Goal: Navigation & Orientation: Find specific page/section

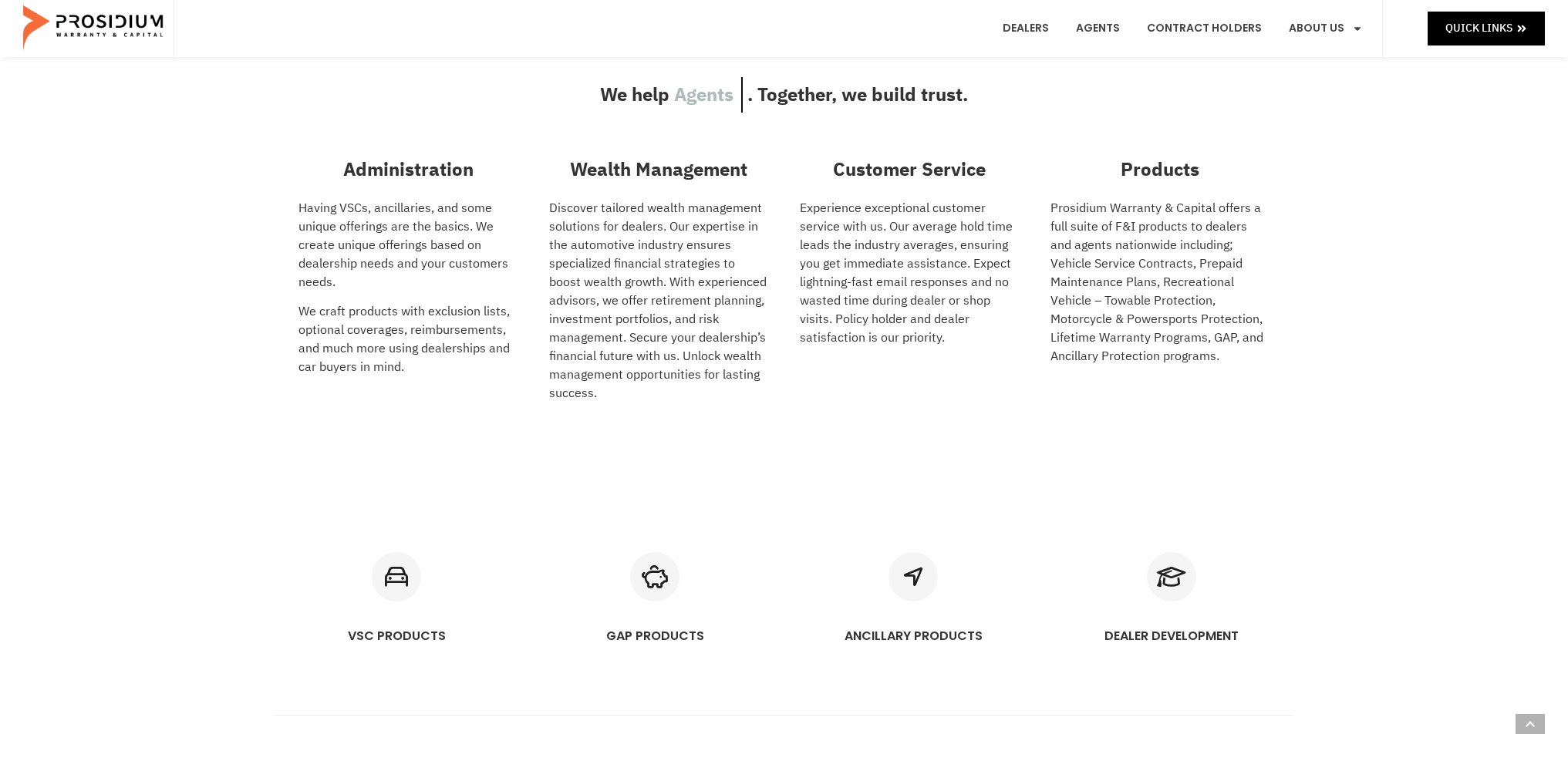
scroll to position [617, 0]
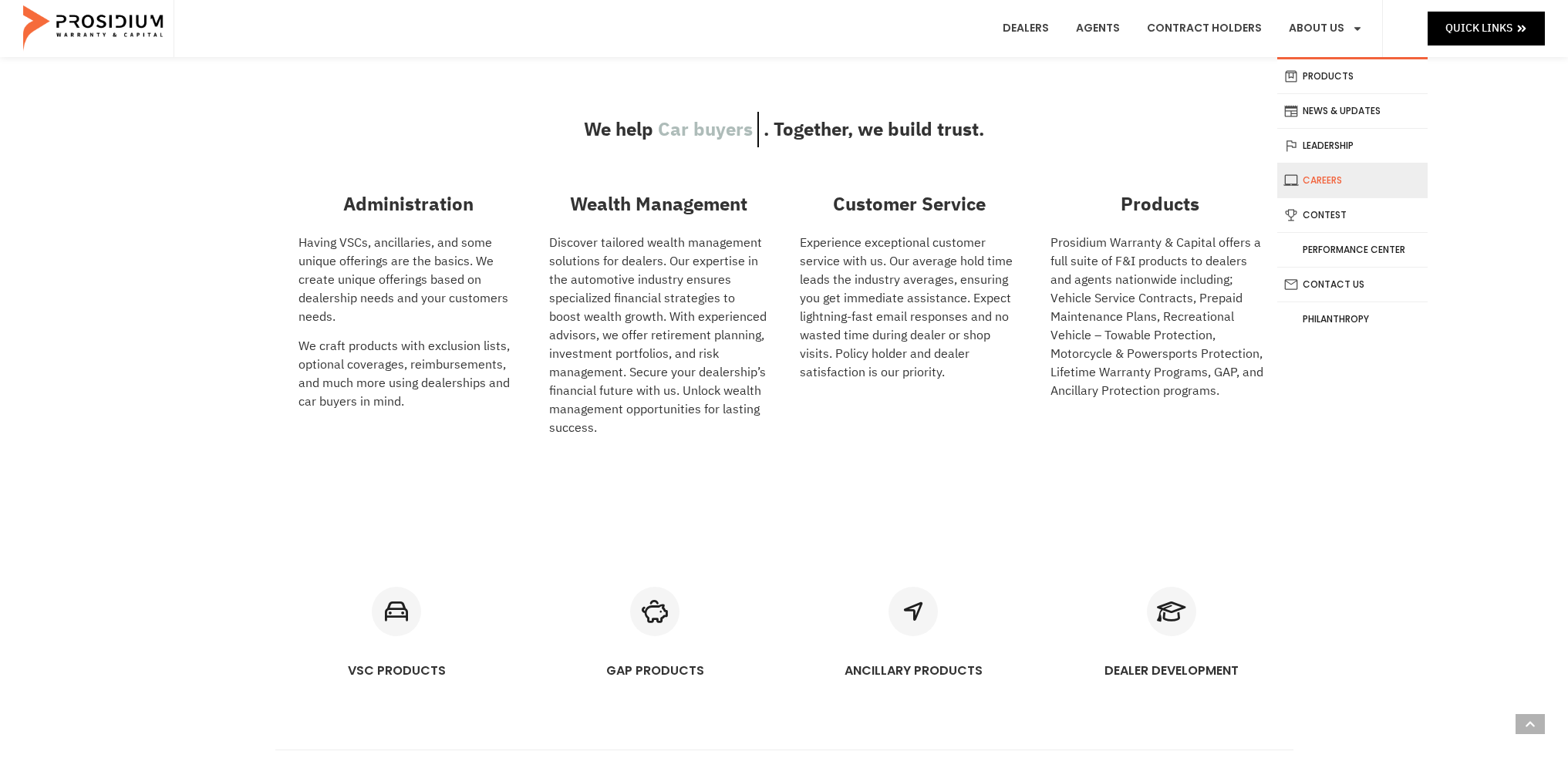
click at [1320, 181] on link "Careers" at bounding box center [1352, 181] width 150 height 34
